Goal: Task Accomplishment & Management: Manage account settings

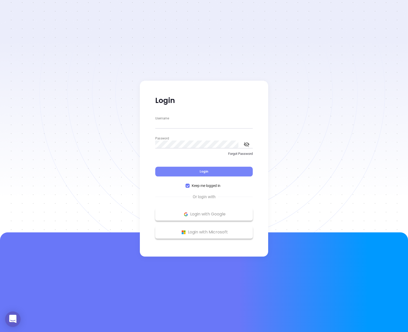
type input "[PERSON_NAME][EMAIL_ADDRESS][DOMAIN_NAME]"
click at [197, 172] on button "Login" at bounding box center [203, 171] width 97 height 10
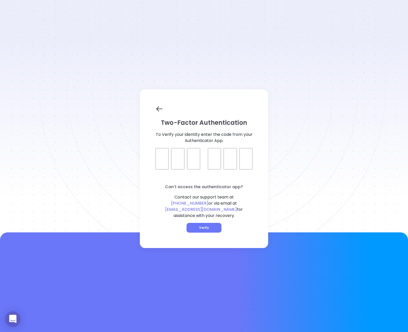
click at [165, 159] on div at bounding box center [203, 154] width 97 height 13
type input "449591"
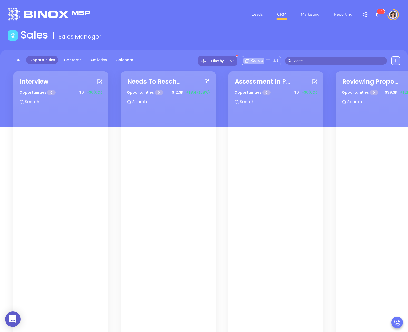
click at [186, 50] on div "BDR Opportunities Contacts Activities Calendar Filter by Cards List" at bounding box center [204, 88] width 408 height 77
click at [101, 61] on link "Activities" at bounding box center [98, 60] width 23 height 8
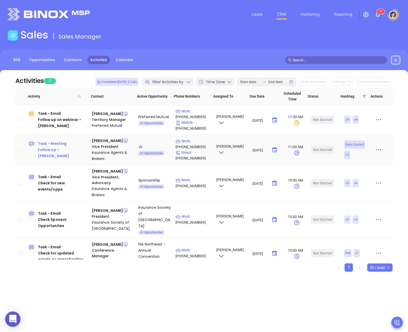
click at [47, 146] on div "Task - Meeting Follow up - Tim Wonder" at bounding box center [63, 149] width 50 height 18
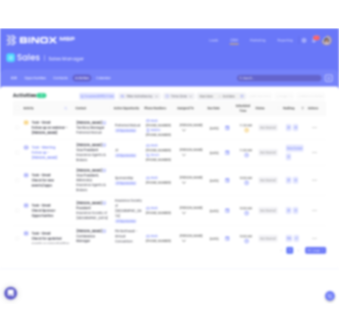
scroll to position [104, 0]
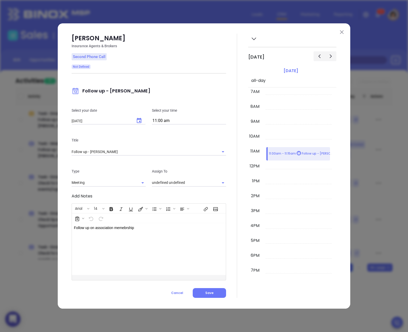
click at [342, 33] on img at bounding box center [342, 32] width 4 height 4
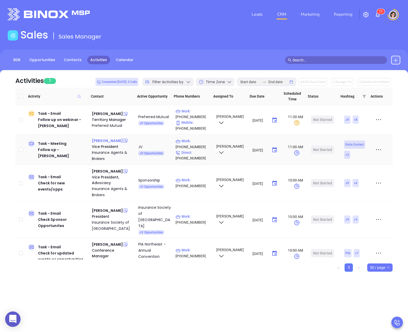
click at [95, 140] on div "Tim Wonder" at bounding box center [107, 140] width 31 height 6
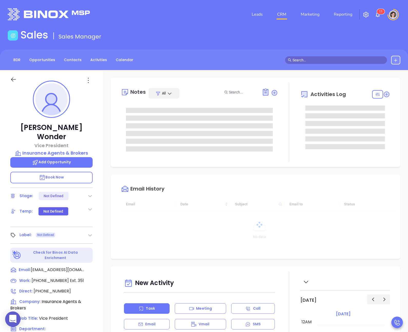
type input "[DATE]"
click at [87, 192] on div "Stage: Not Defined" at bounding box center [51, 196] width 82 height 8
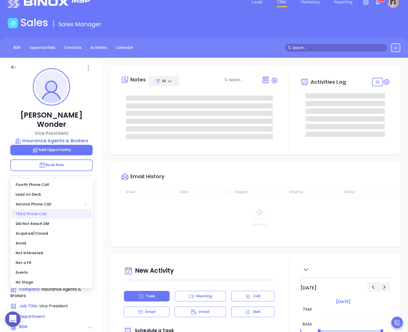
scroll to position [48, 0]
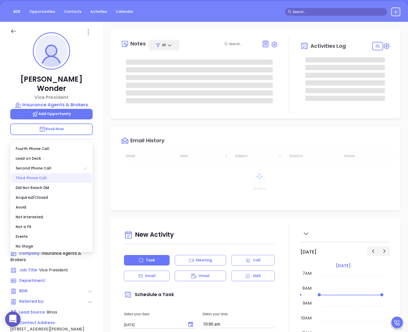
type input "[PERSON_NAME]"
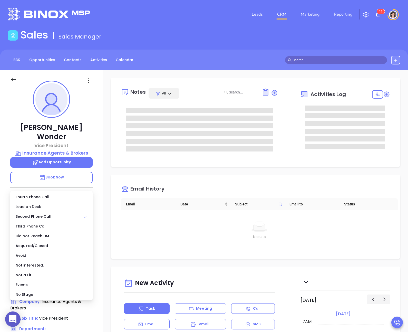
click at [365, 16] on img "button" at bounding box center [366, 15] width 6 height 6
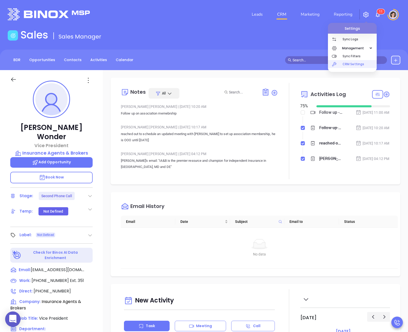
click at [350, 67] on p "CRM Settings" at bounding box center [359, 64] width 34 height 8
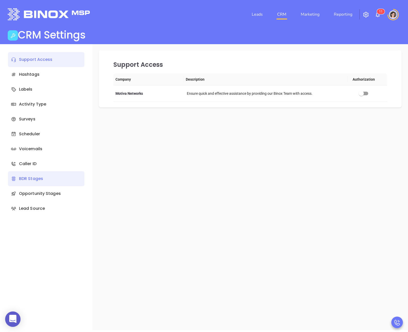
click at [46, 176] on div "BDR Stages" at bounding box center [46, 178] width 76 height 15
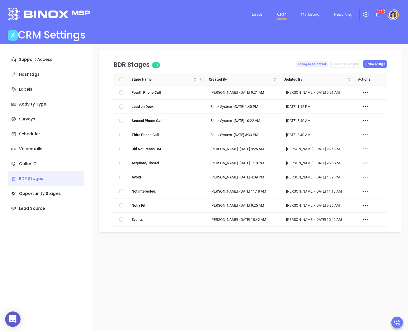
click at [373, 66] on button "New Stage" at bounding box center [375, 64] width 24 height 8
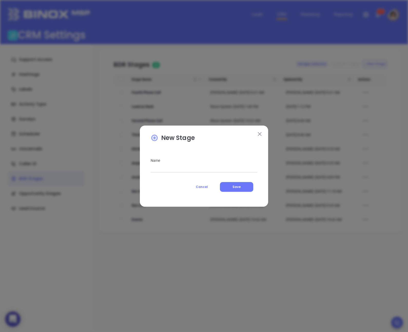
click at [178, 167] on input "text" at bounding box center [204, 168] width 107 height 8
type input "Fifth Phone Call"
click at [205, 186] on span "Cancel" at bounding box center [202, 186] width 12 height 4
